Goal: Task Accomplishment & Management: Manage account settings

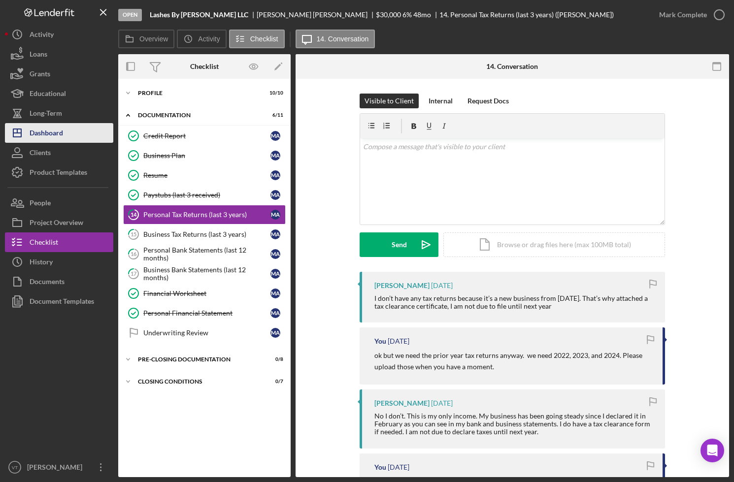
click at [53, 137] on div "Dashboard" at bounding box center [46, 134] width 33 height 22
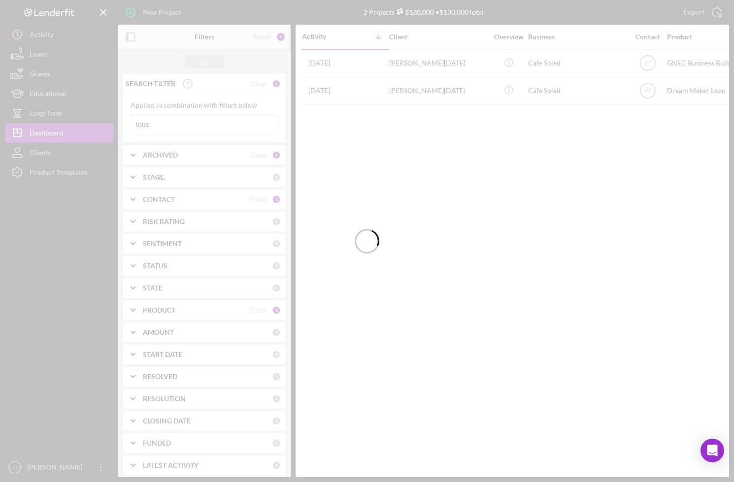
click at [199, 125] on div at bounding box center [367, 241] width 734 height 482
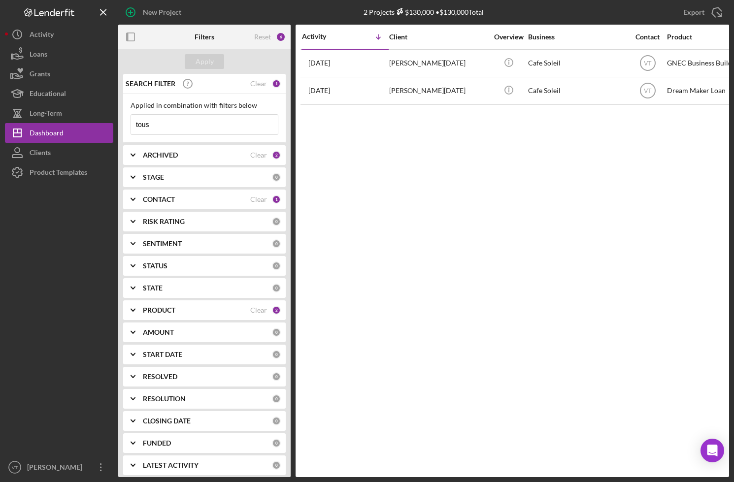
drag, startPoint x: 171, startPoint y: 130, endPoint x: 117, endPoint y: 129, distance: 53.7
click at [117, 129] on div "New Project 2 Projects $130,000 • $130,000 Total tous Export Icon/Export Filter…" at bounding box center [367, 238] width 724 height 477
click at [214, 63] on button "Apply" at bounding box center [204, 61] width 39 height 15
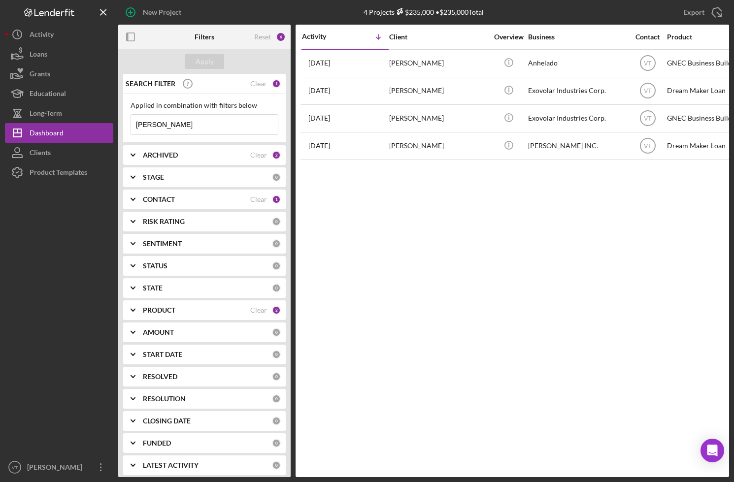
click at [153, 128] on input "[PERSON_NAME]" at bounding box center [204, 125] width 147 height 20
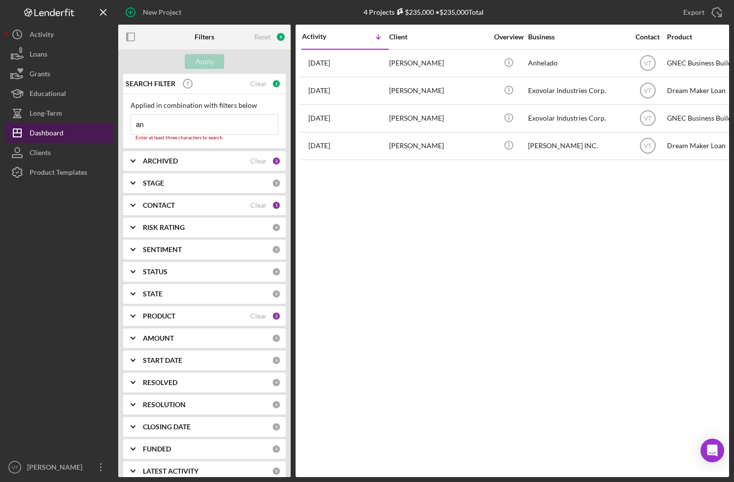
drag, startPoint x: 171, startPoint y: 125, endPoint x: 98, endPoint y: 123, distance: 72.4
click at [98, 123] on div "New Project 4 Projects $235,000 • $235,000 Total tous Export Icon/Export Filter…" at bounding box center [367, 238] width 724 height 477
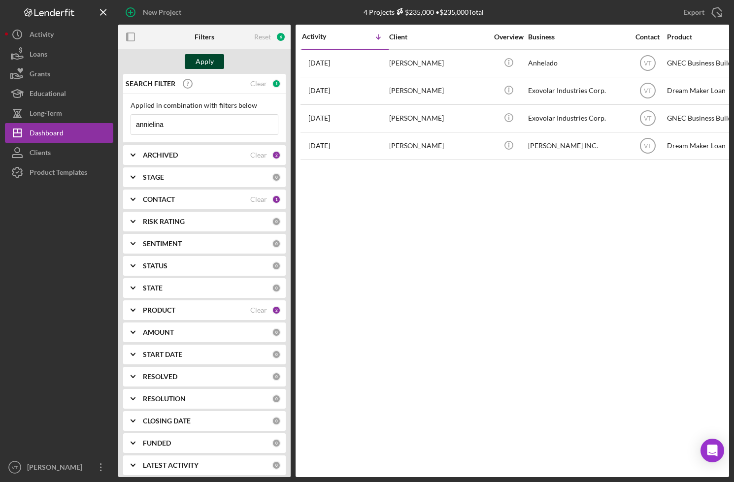
type input "annielina"
click at [200, 55] on div "Apply" at bounding box center [205, 61] width 18 height 15
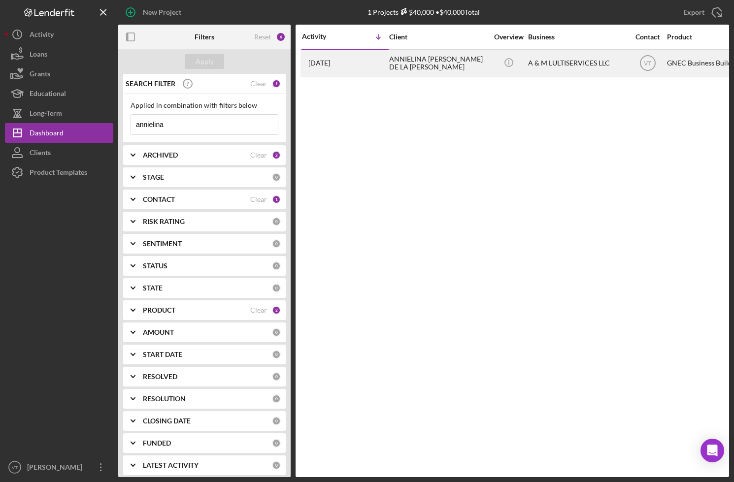
click at [424, 63] on div "ANNIELINA [PERSON_NAME] DE LA [PERSON_NAME]" at bounding box center [438, 63] width 98 height 26
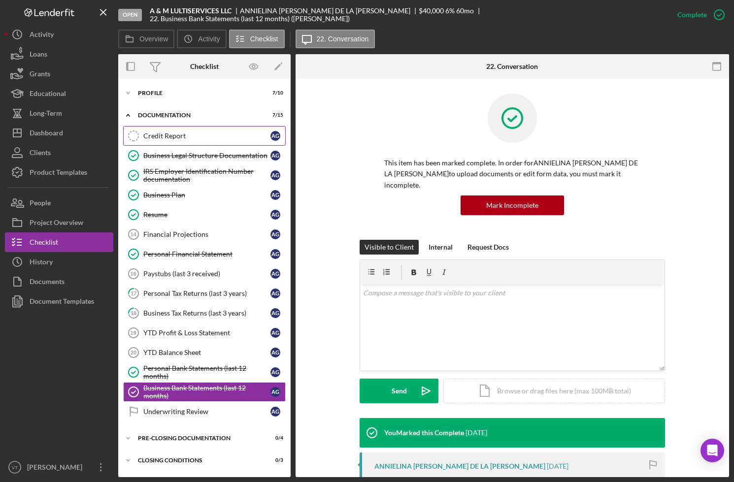
click at [164, 128] on link "Credit Report Credit Report A G" at bounding box center [204, 136] width 163 height 20
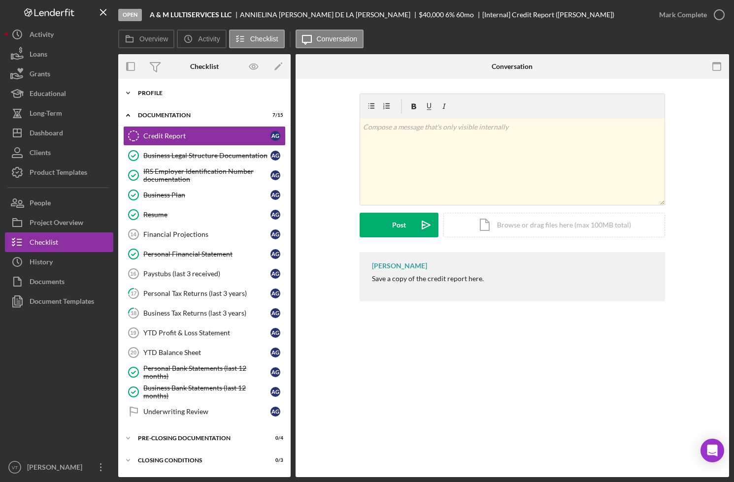
click at [143, 94] on div "Profile" at bounding box center [208, 93] width 140 height 6
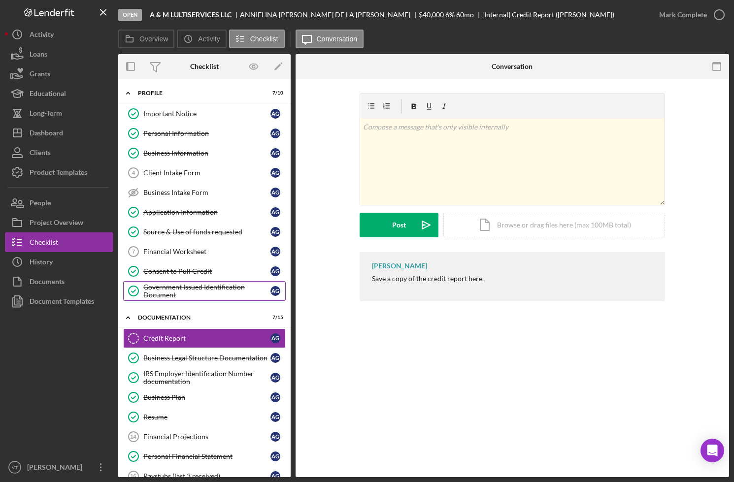
click at [207, 293] on div "Government Issued Identification Document" at bounding box center [206, 291] width 127 height 16
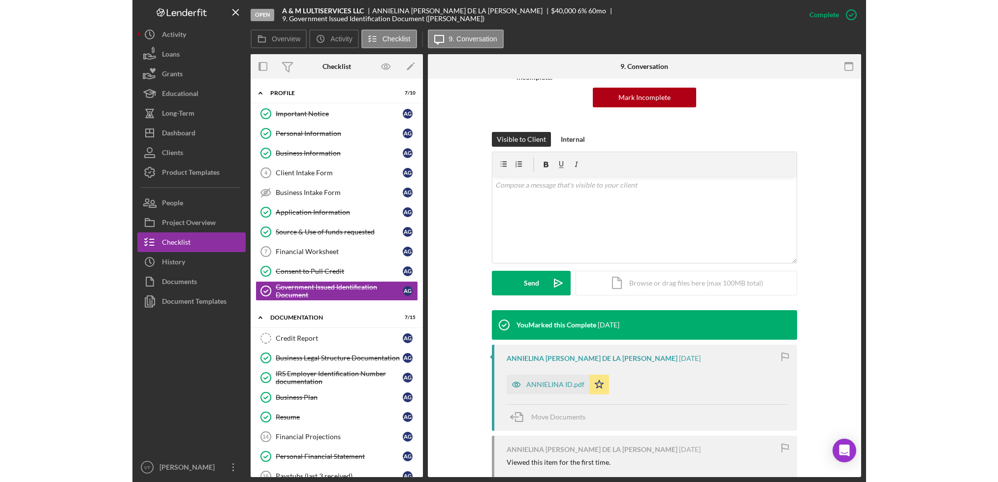
scroll to position [148, 0]
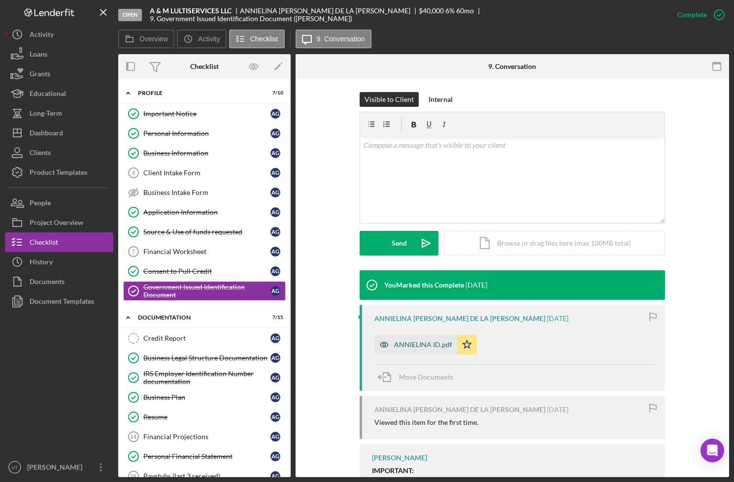
click at [420, 341] on div "ANNIELINA ID.pdf" at bounding box center [423, 345] width 58 height 8
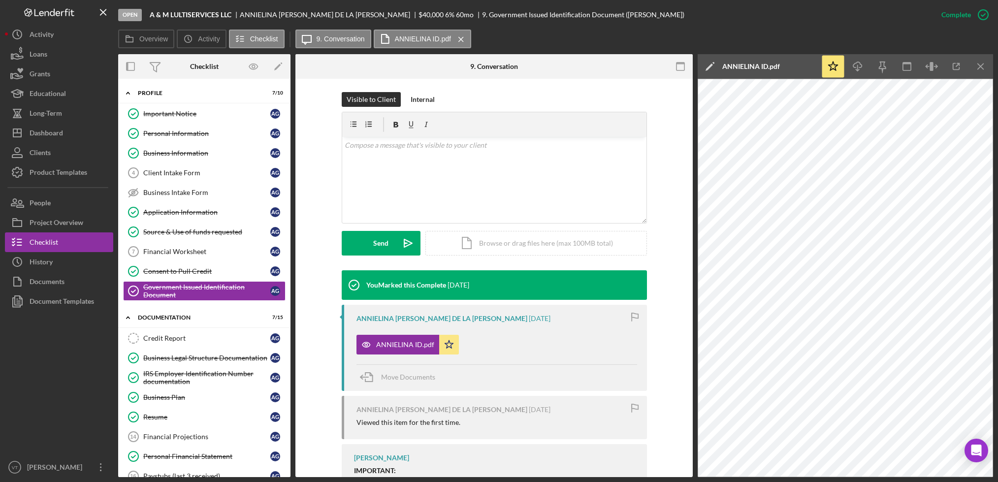
click at [86, 409] on div at bounding box center [59, 384] width 108 height 146
